Goal: Information Seeking & Learning: Find specific fact

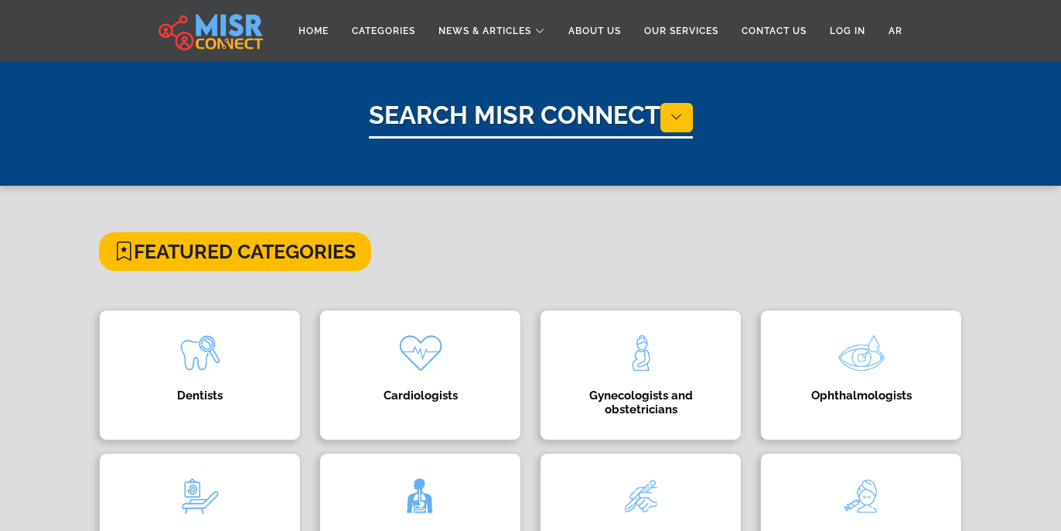
click at [514, 122] on h1 "Search Misr Connect" at bounding box center [531, 120] width 324 height 38
click at [566, 112] on h1 "Search Misr Connect" at bounding box center [531, 120] width 324 height 38
click at [575, 114] on h1 "Search Misr Connect" at bounding box center [531, 120] width 324 height 38
click at [664, 119] on button at bounding box center [676, 117] width 32 height 29
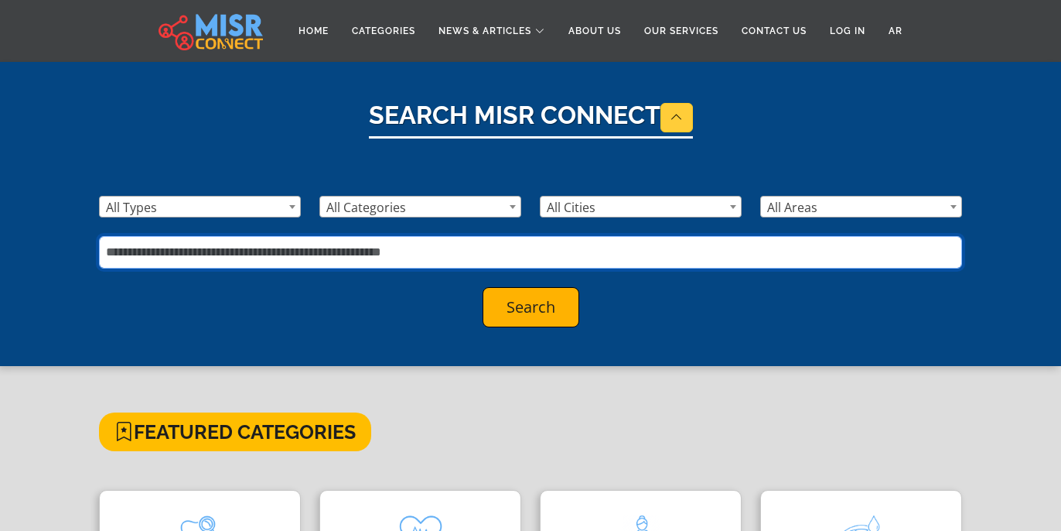
click at [326, 262] on input "text" at bounding box center [530, 252] width 863 height 32
type input "*******"
click at [483, 287] on button "Search" at bounding box center [531, 307] width 97 height 40
